Goal: Transaction & Acquisition: Purchase product/service

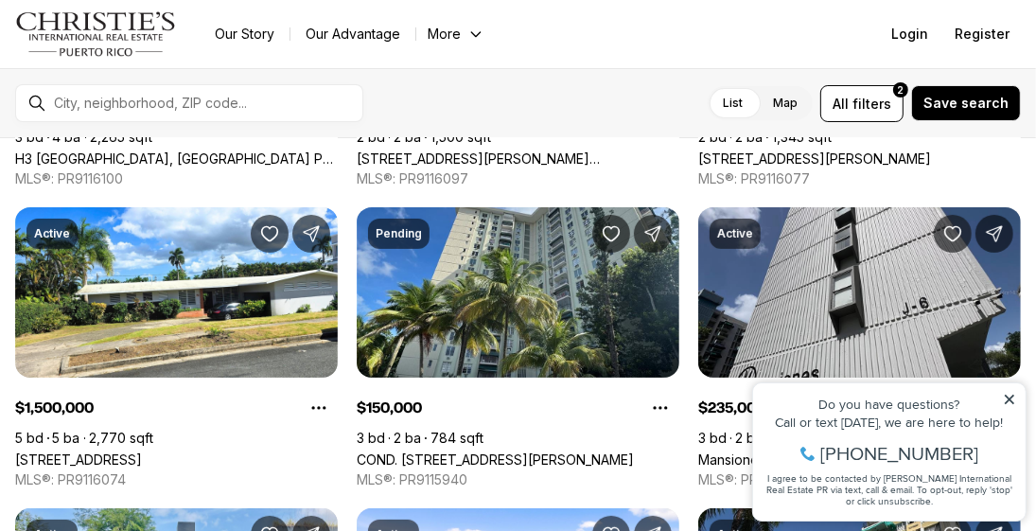
scroll to position [290, 0]
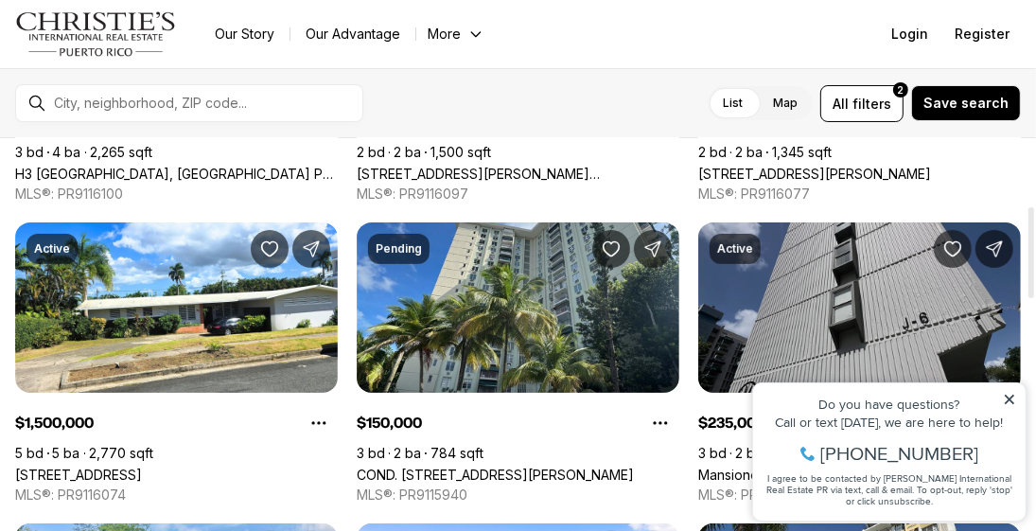
click at [805, 466] on link "Mansiones Los Caobos [STREET_ADDRESS][PERSON_NAME]" at bounding box center [859, 474] width 323 height 16
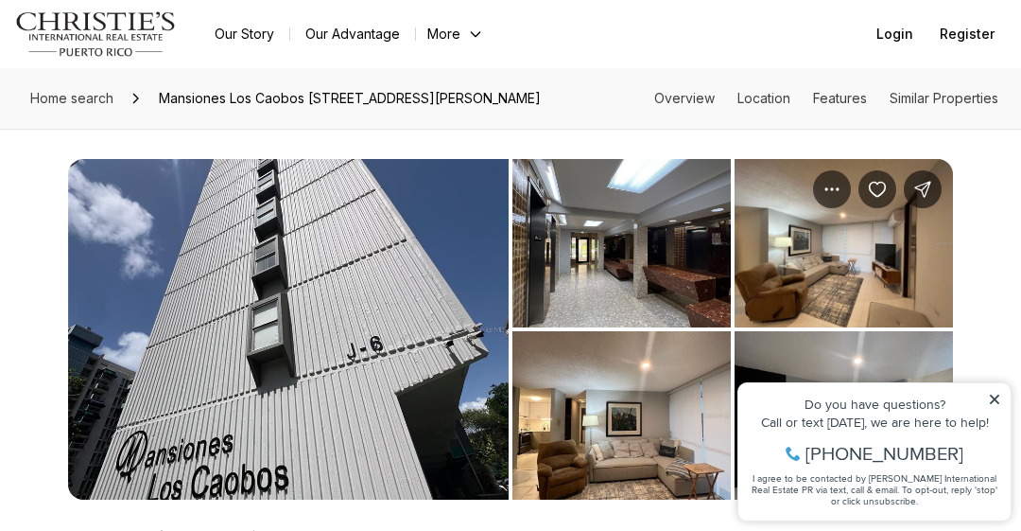
click at [334, 401] on img "View image gallery" at bounding box center [288, 329] width 441 height 340
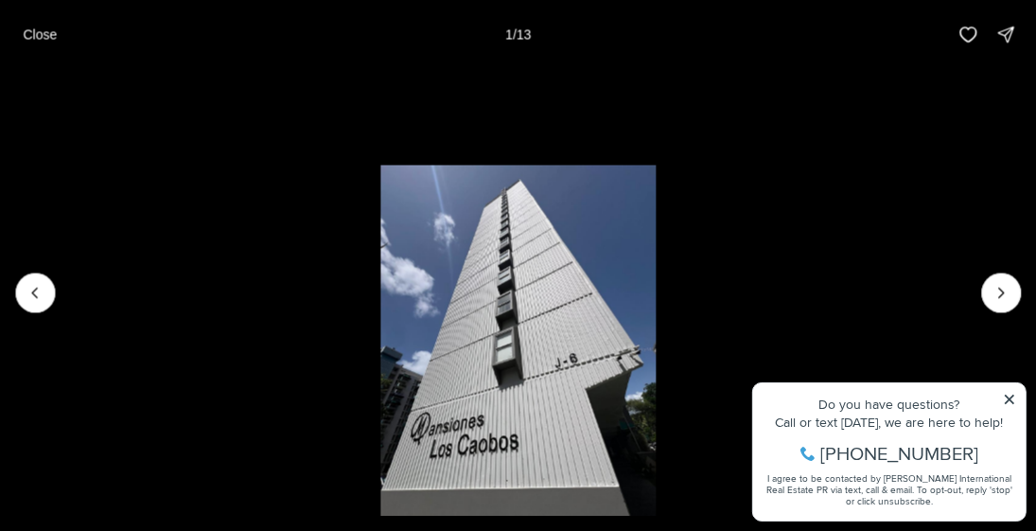
click at [1021, 408] on li "1 of 13" at bounding box center [518, 291] width 1036 height 447
click at [1009, 404] on li "1 of 13" at bounding box center [518, 291] width 1036 height 447
click at [1012, 396] on li "1 of 13" at bounding box center [518, 291] width 1036 height 447
click at [1013, 401] on li "1 of 13" at bounding box center [518, 291] width 1036 height 447
click at [1005, 396] on li "1 of 13" at bounding box center [518, 291] width 1036 height 447
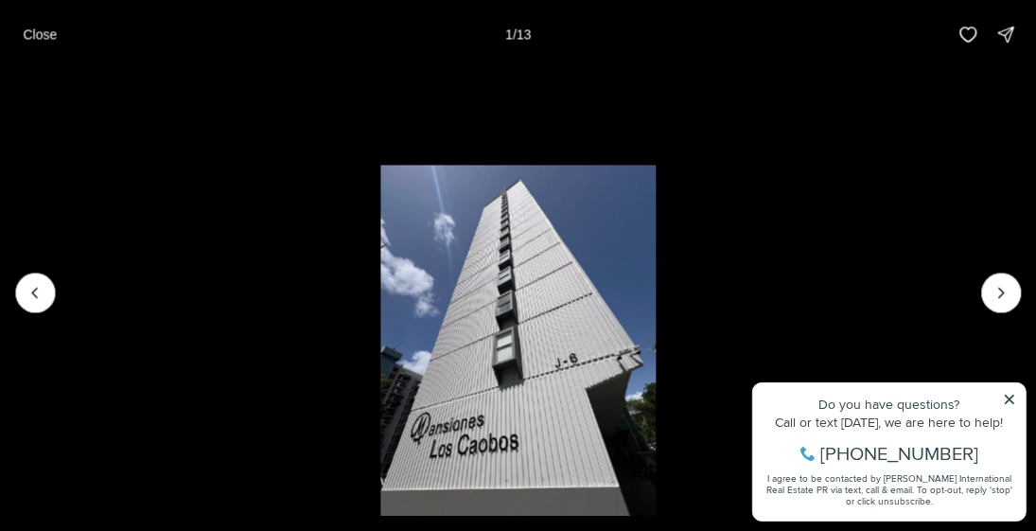
click at [1011, 400] on li "1 of 13" at bounding box center [518, 291] width 1036 height 447
click at [997, 296] on icon "Next slide" at bounding box center [1000, 292] width 19 height 19
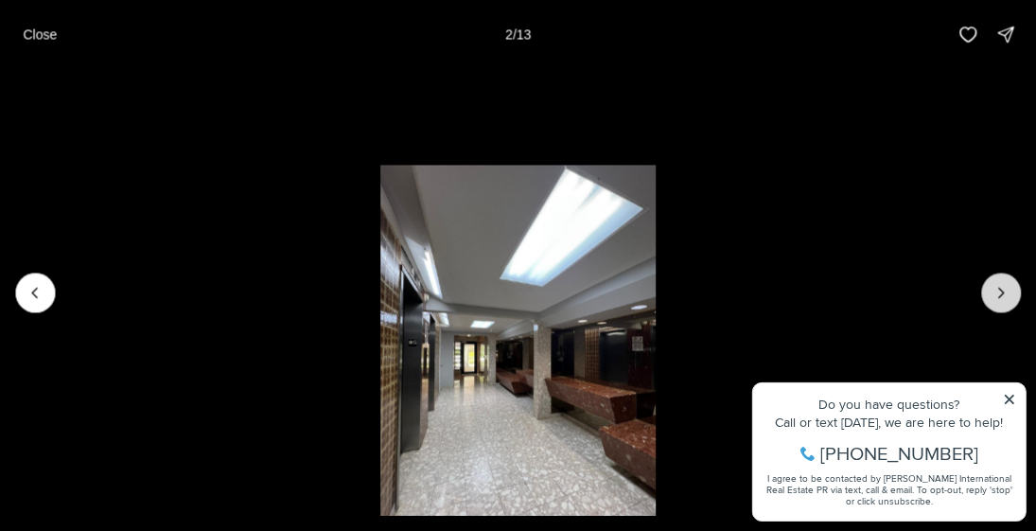
click at [997, 296] on icon "Next slide" at bounding box center [1000, 292] width 19 height 19
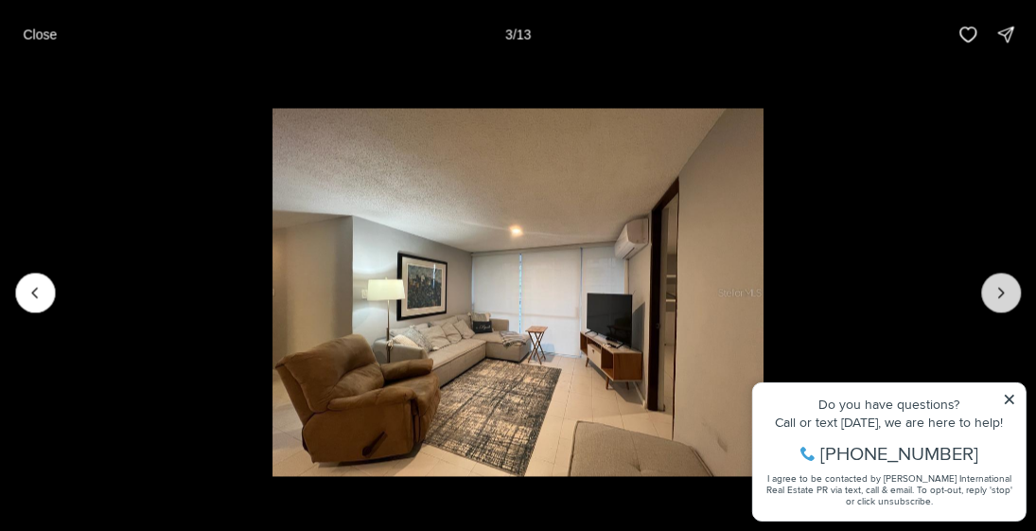
click at [997, 296] on icon "Next slide" at bounding box center [1000, 292] width 19 height 19
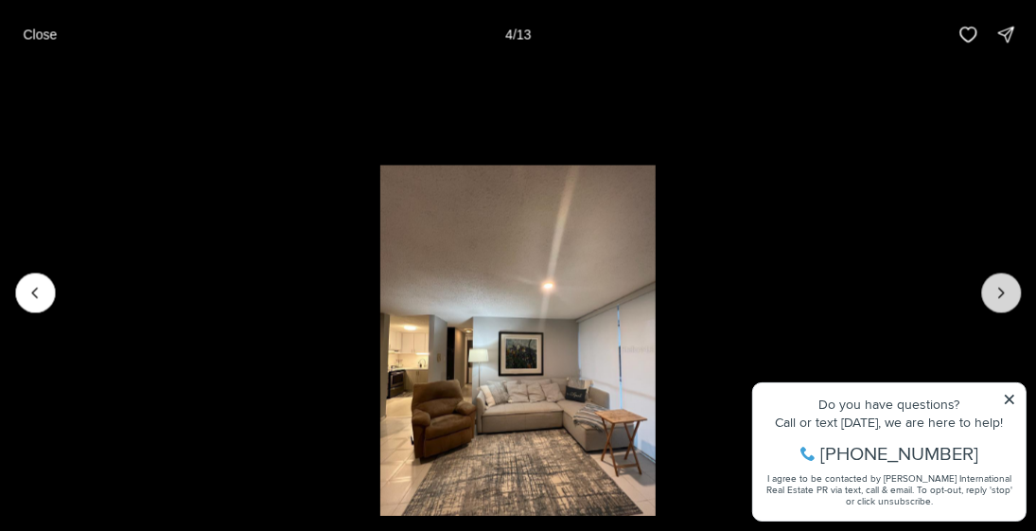
click at [997, 296] on icon "Next slide" at bounding box center [1000, 292] width 19 height 19
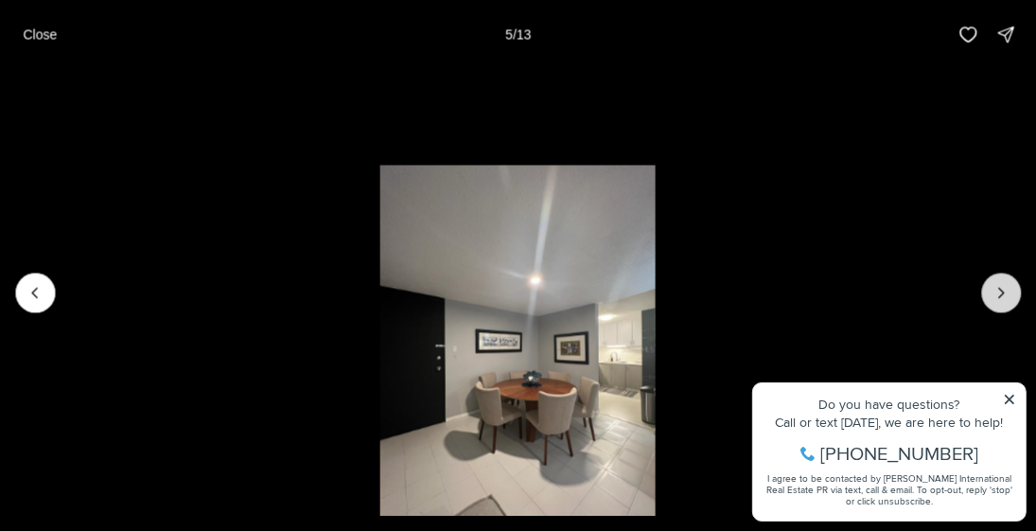
click at [997, 296] on icon "Next slide" at bounding box center [1000, 292] width 19 height 19
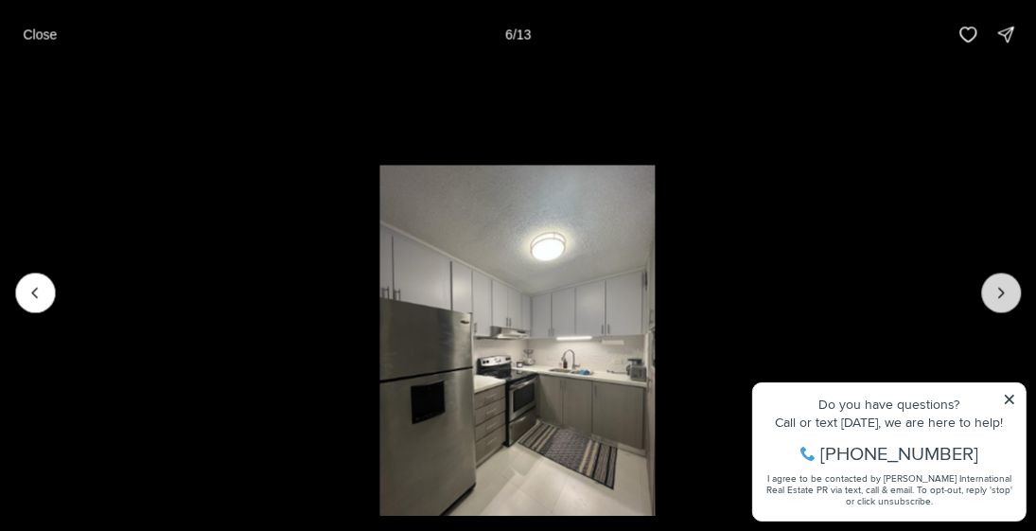
click at [997, 296] on icon "Next slide" at bounding box center [1000, 292] width 19 height 19
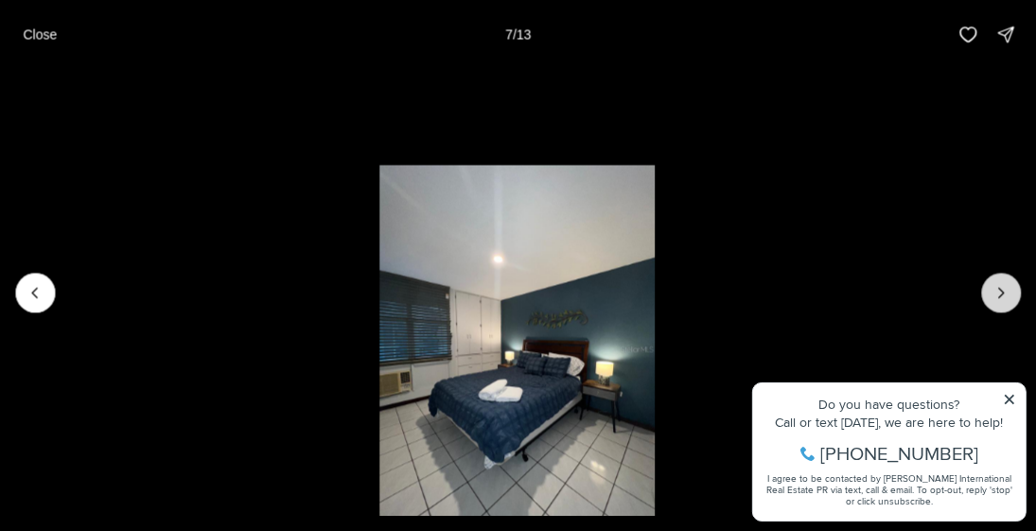
click at [997, 296] on icon "Next slide" at bounding box center [1000, 292] width 19 height 19
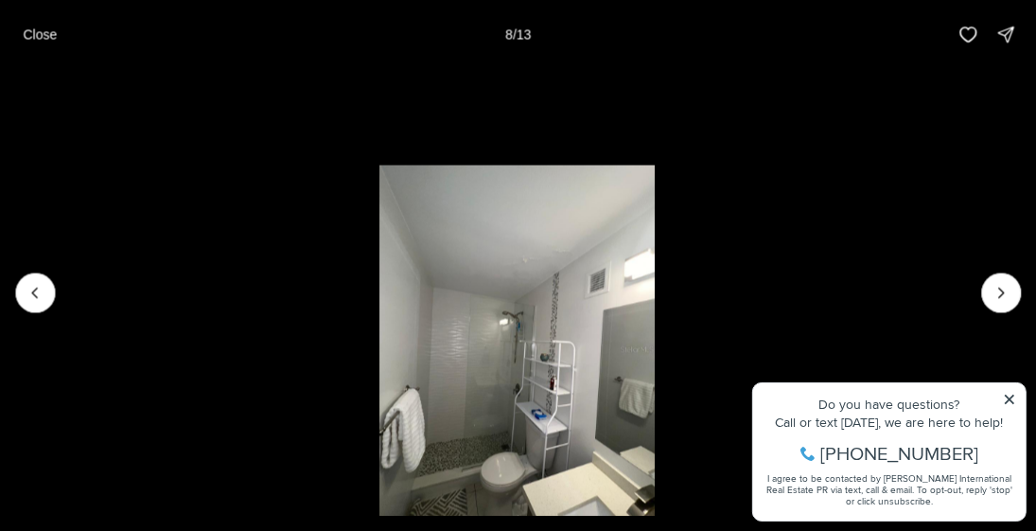
click at [978, 295] on li "8 of 13" at bounding box center [517, 291] width 1036 height 447
click at [995, 282] on button "Next slide" at bounding box center [1001, 292] width 40 height 40
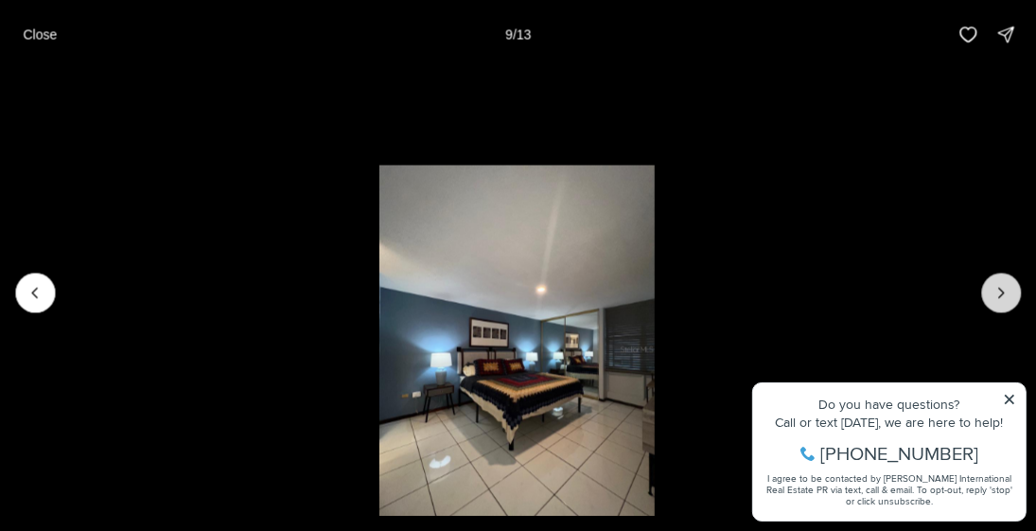
click at [982, 286] on button "Next slide" at bounding box center [1001, 292] width 40 height 40
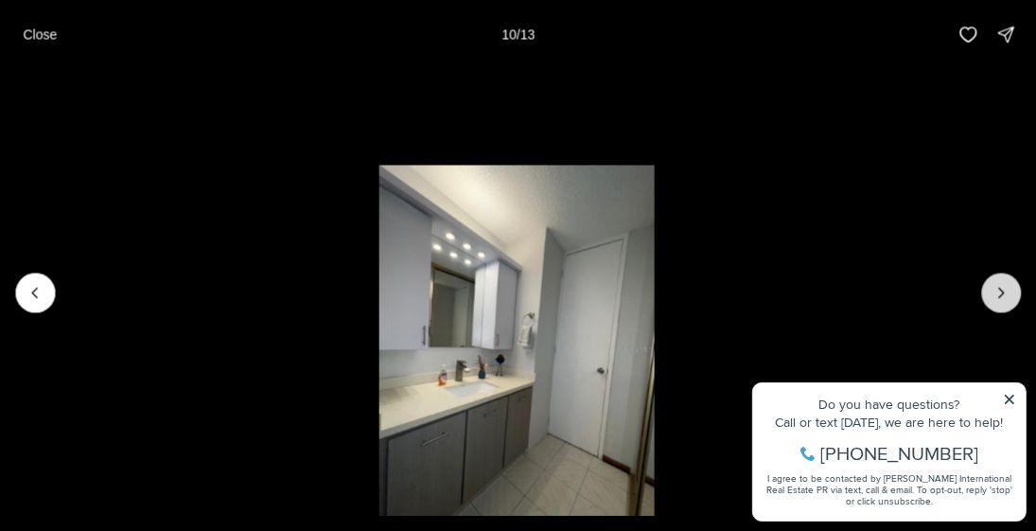
click at [984, 280] on button "Next slide" at bounding box center [1001, 292] width 40 height 40
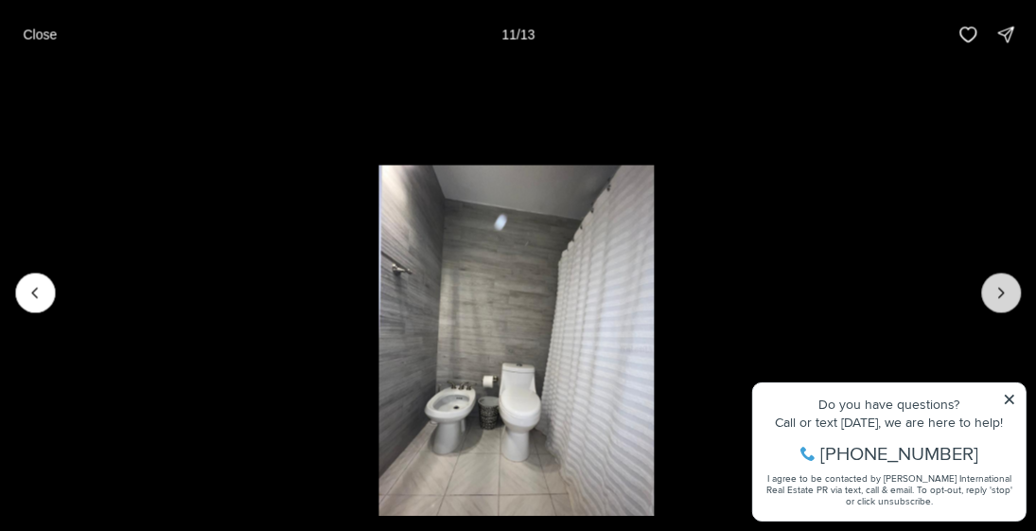
click at [992, 284] on icon "Next slide" at bounding box center [1000, 292] width 19 height 19
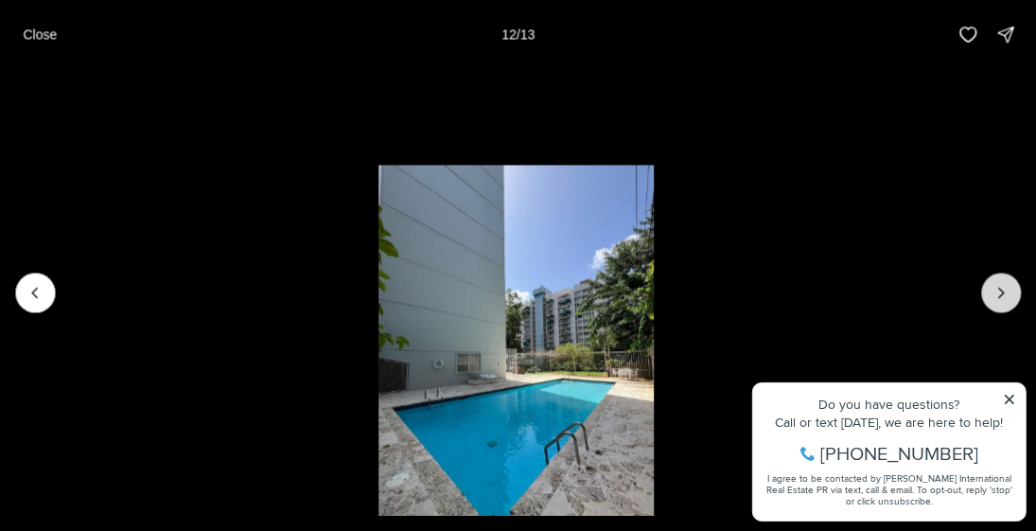
click at [993, 292] on icon "Next slide" at bounding box center [1000, 292] width 19 height 19
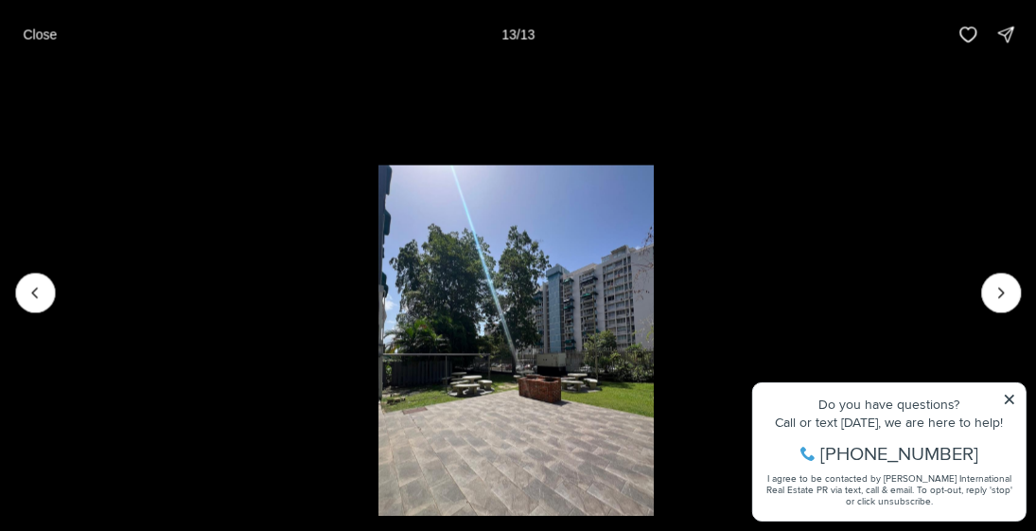
click at [998, 291] on div at bounding box center [1001, 292] width 40 height 40
click at [997, 294] on div at bounding box center [1001, 292] width 40 height 40
click at [1011, 297] on div at bounding box center [1001, 292] width 40 height 40
click at [992, 297] on div at bounding box center [1001, 292] width 40 height 40
click at [987, 281] on div at bounding box center [1001, 292] width 40 height 40
